Goal: Register for event/course

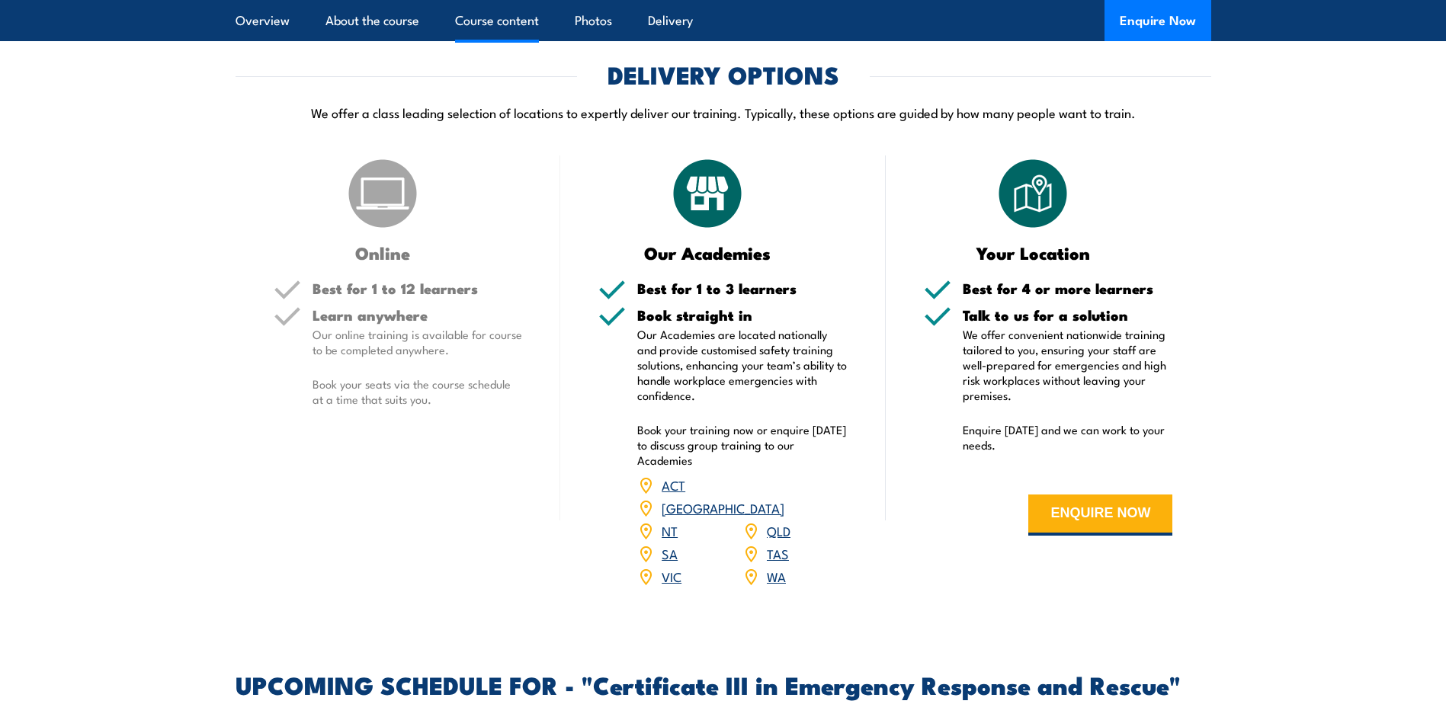
scroll to position [3201, 0]
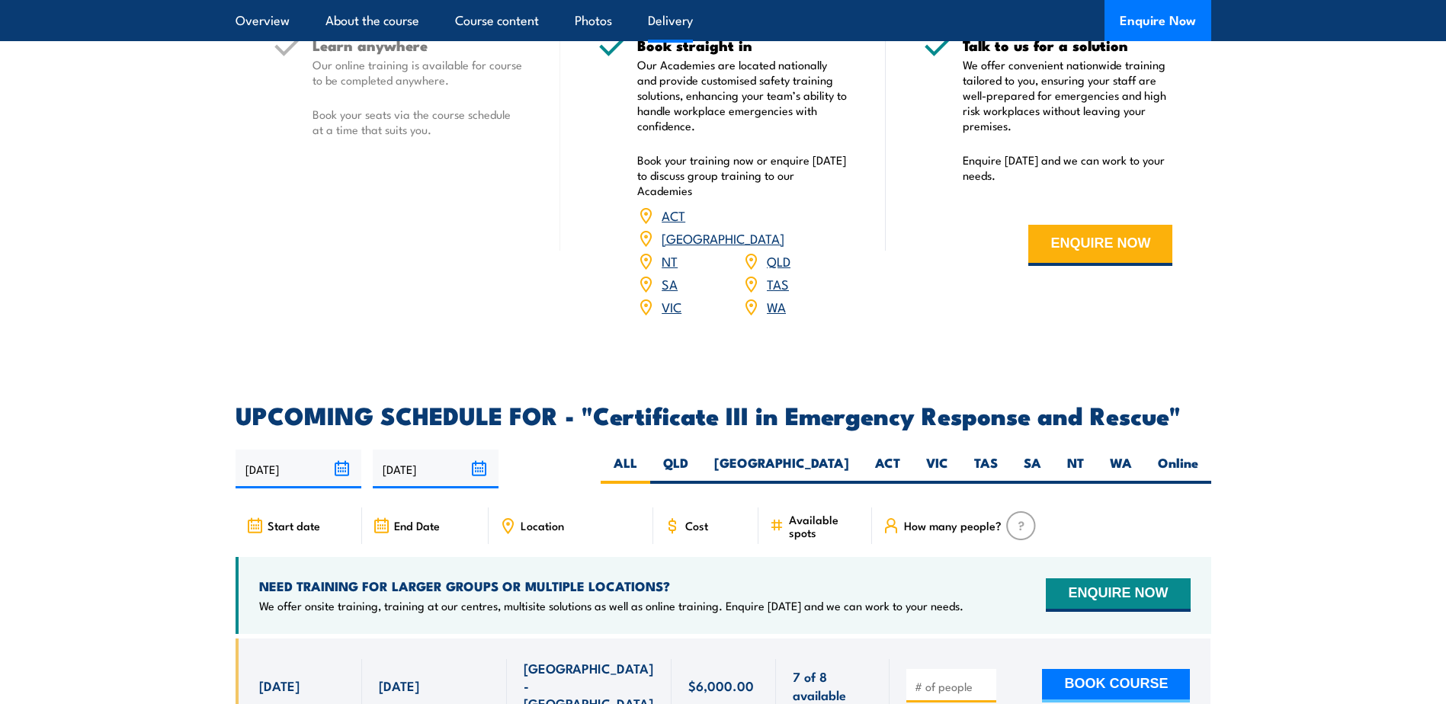
click at [773, 251] on link "QLD" at bounding box center [779, 260] width 24 height 18
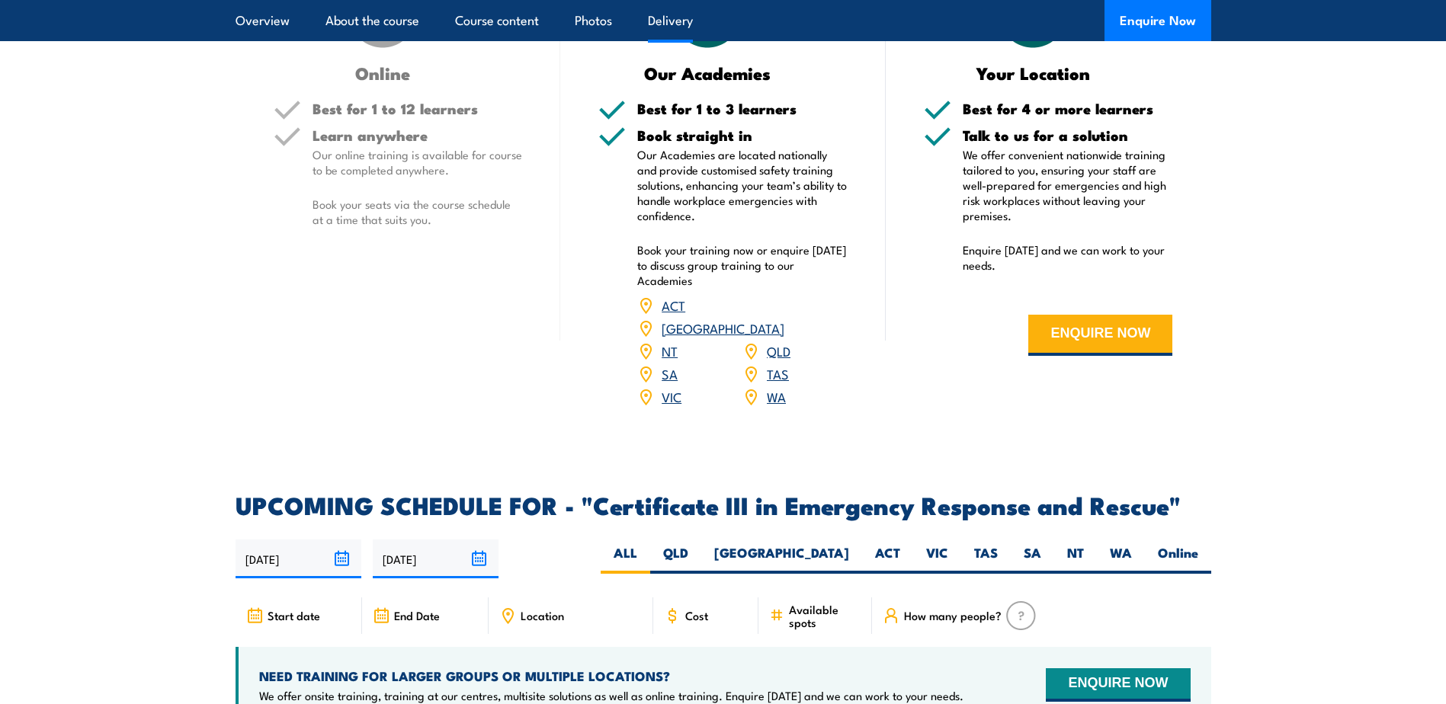
scroll to position [3201, 0]
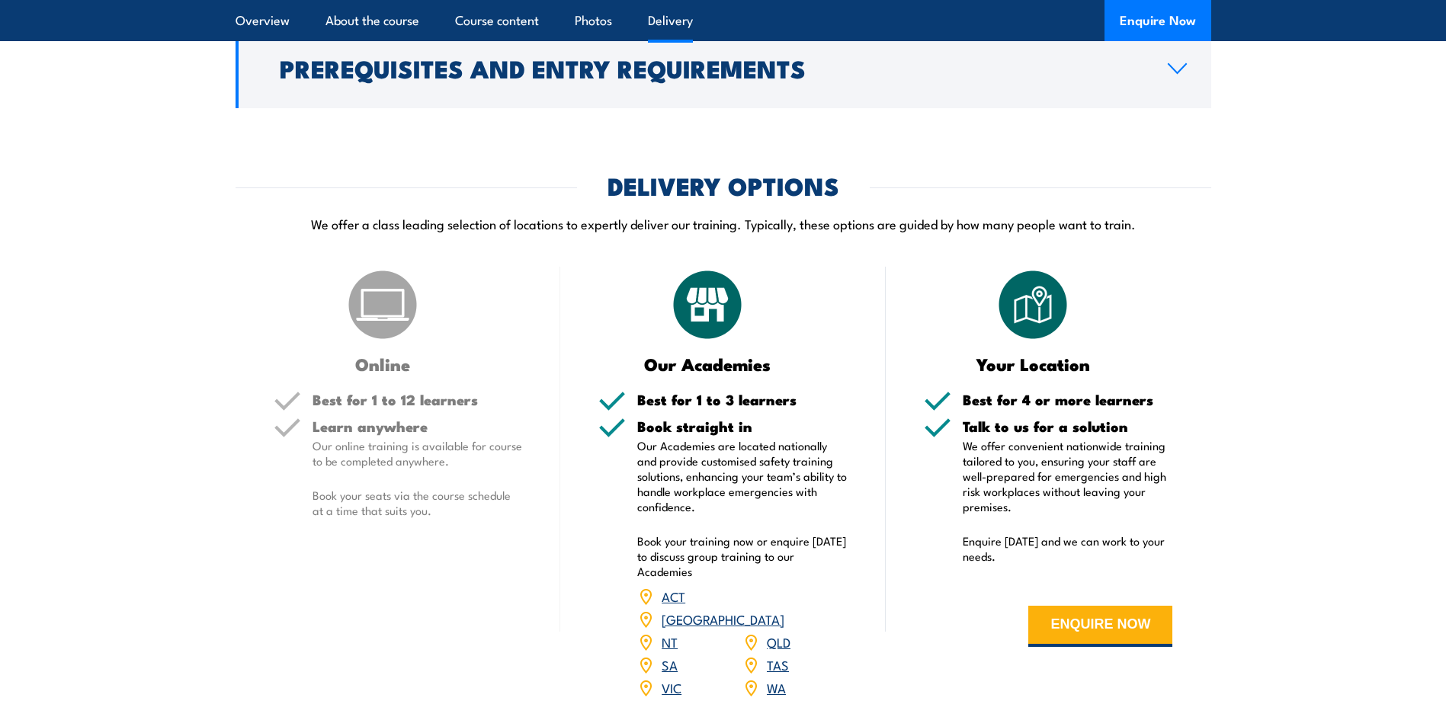
scroll to position [3353, 0]
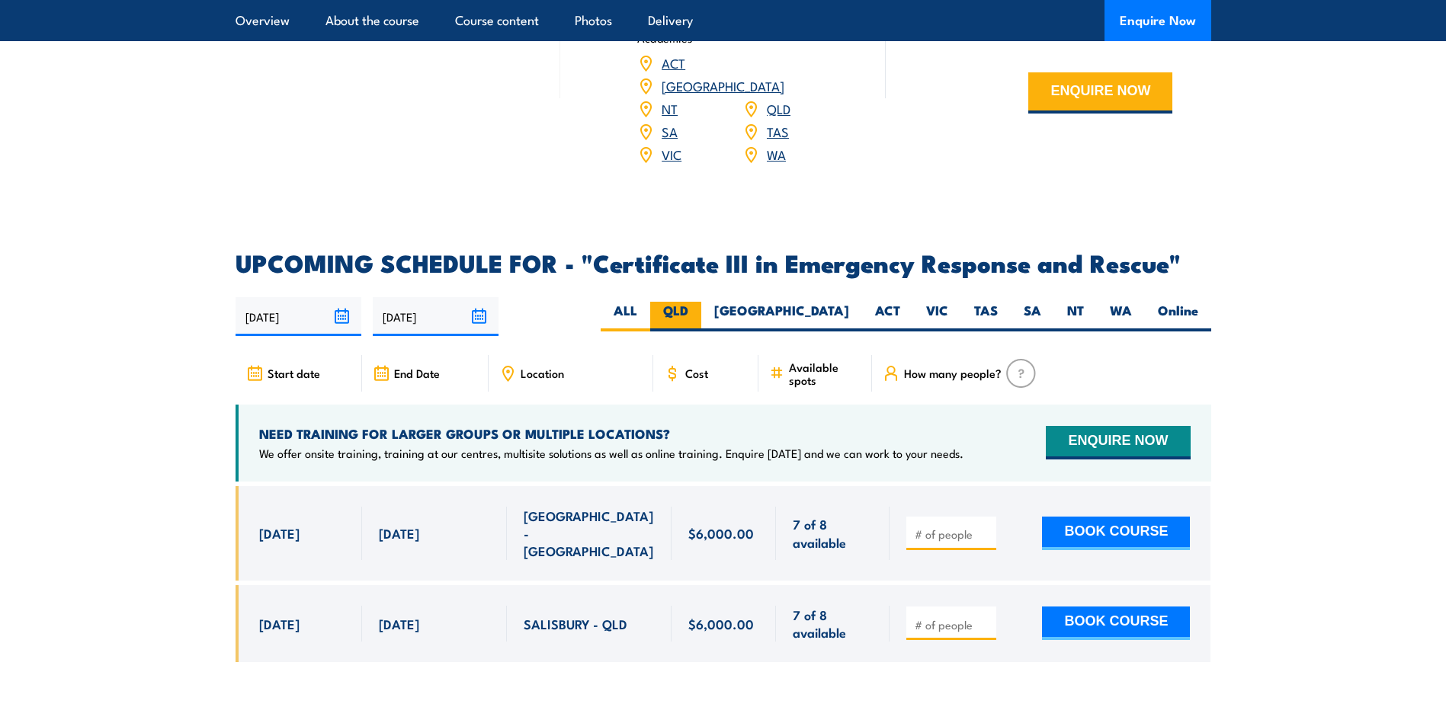
click at [701, 302] on label "QLD" at bounding box center [675, 317] width 51 height 30
click at [698, 302] on input "QLD" at bounding box center [693, 307] width 10 height 10
radio input "true"
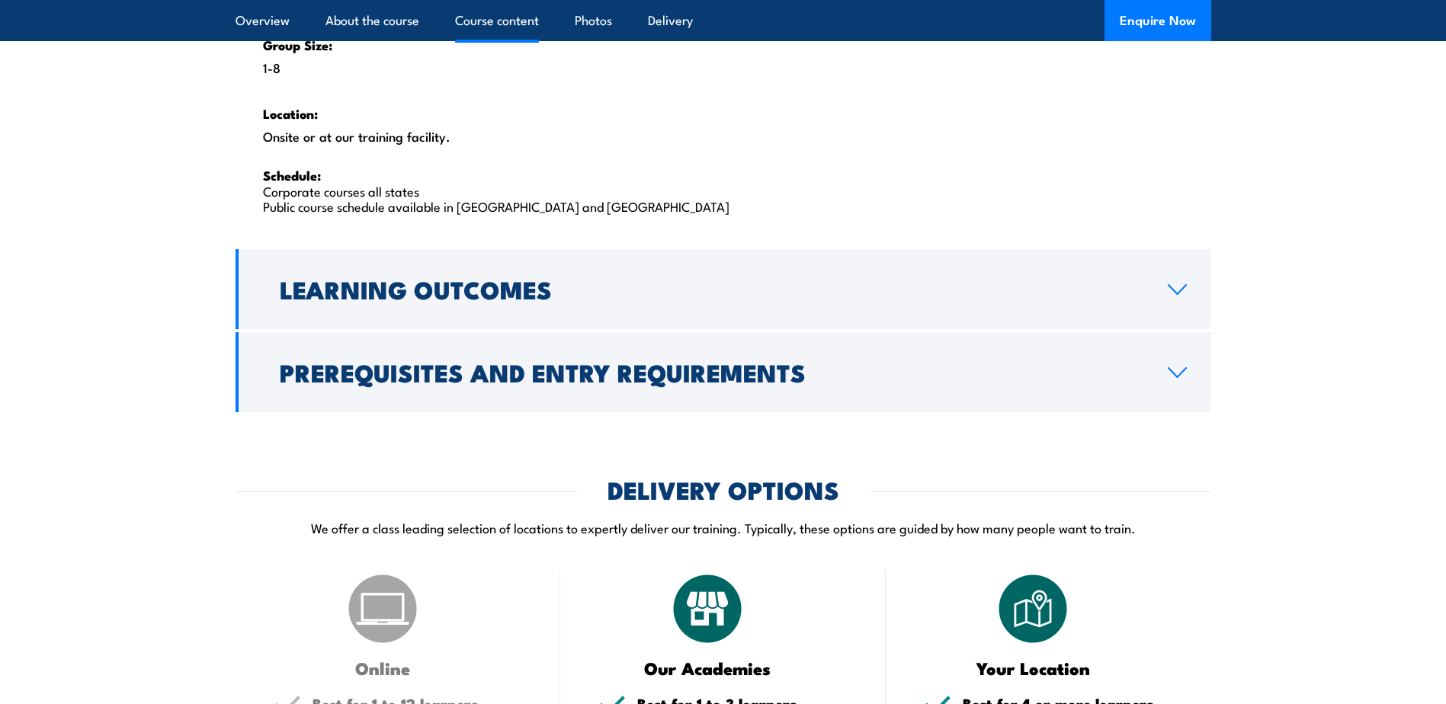
scroll to position [2210, 0]
